Goal: Task Accomplishment & Management: Manage account settings

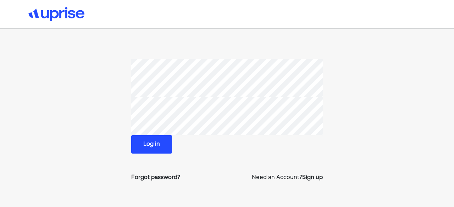
click at [160, 146] on button "Log in" at bounding box center [151, 144] width 41 height 18
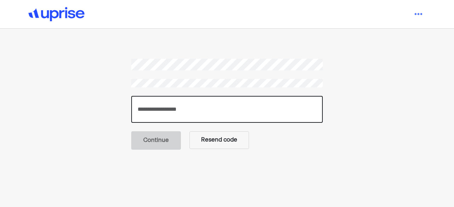
click at [162, 108] on input "number" at bounding box center [226, 109] width 191 height 27
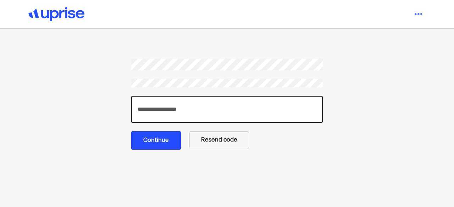
type input "******"
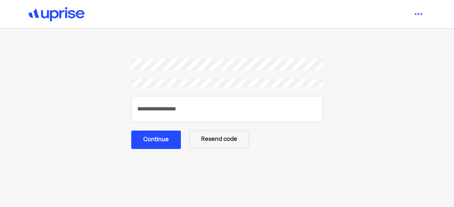
click at [155, 146] on button "Continue" at bounding box center [156, 140] width 50 height 18
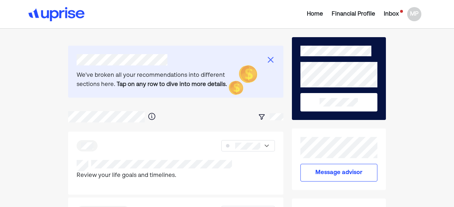
click at [393, 15] on div "Inbox" at bounding box center [391, 14] width 15 height 9
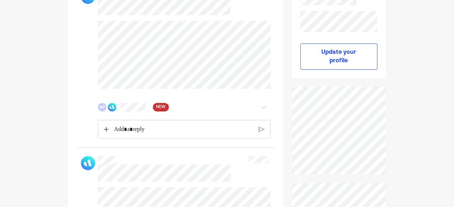
scroll to position [143, 0]
click at [162, 108] on span "NEW" at bounding box center [160, 107] width 9 height 7
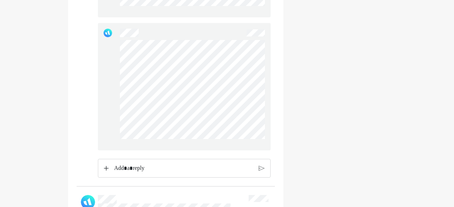
scroll to position [1110, 0]
click at [132, 170] on p "Rich Text Editor. Editing area: main" at bounding box center [183, 168] width 139 height 9
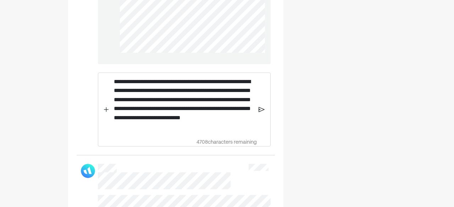
scroll to position [1198, 0]
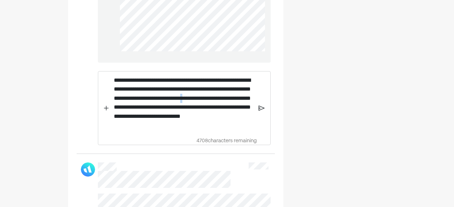
click at [126, 105] on p "**********" at bounding box center [184, 103] width 140 height 55
click at [262, 106] on img at bounding box center [261, 108] width 6 height 6
